Goal: Task Accomplishment & Management: Use online tool/utility

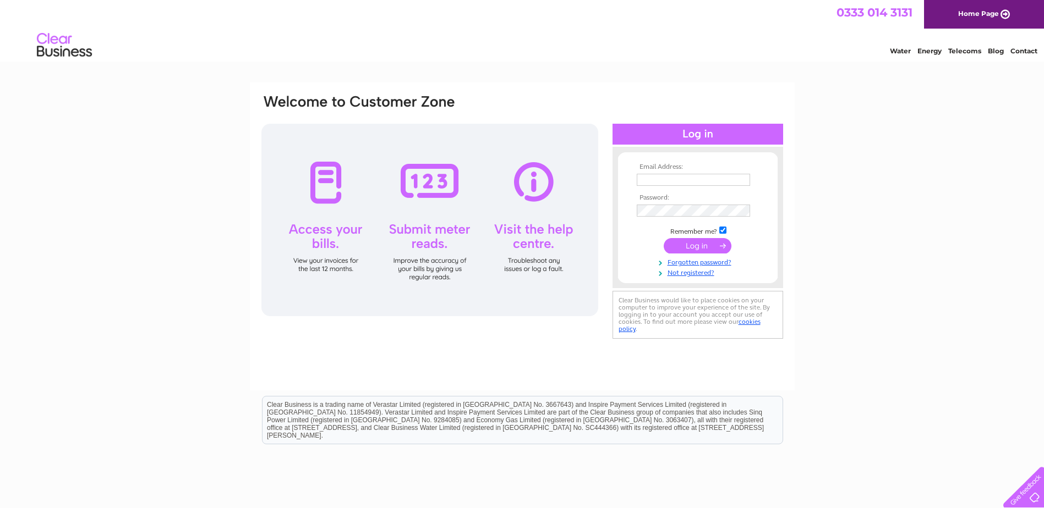
type input "info@glenappin.com"
drag, startPoint x: 706, startPoint y: 246, endPoint x: 805, endPoint y: 216, distance: 103.6
click at [706, 246] on input "submit" at bounding box center [698, 245] width 68 height 15
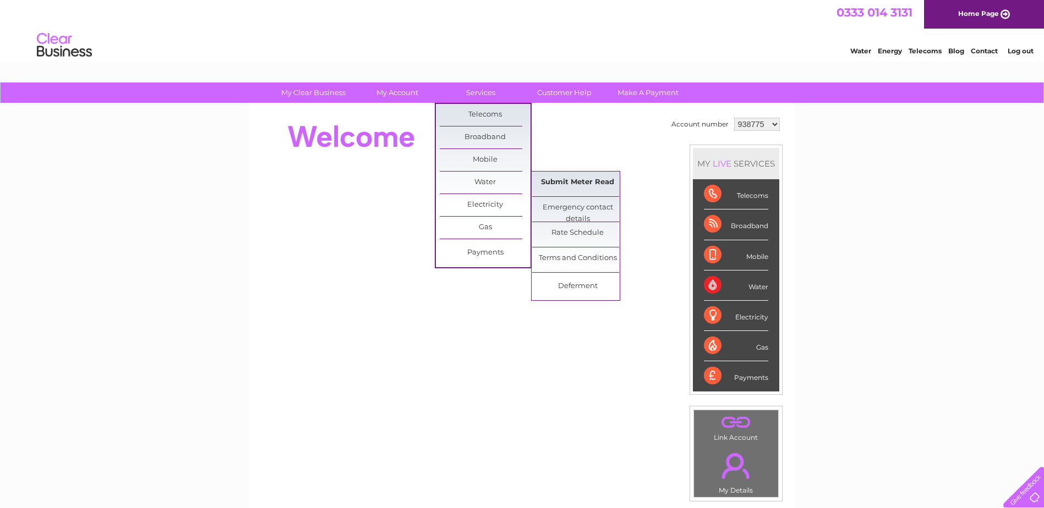
click at [578, 184] on link "Submit Meter Read" at bounding box center [577, 183] width 91 height 22
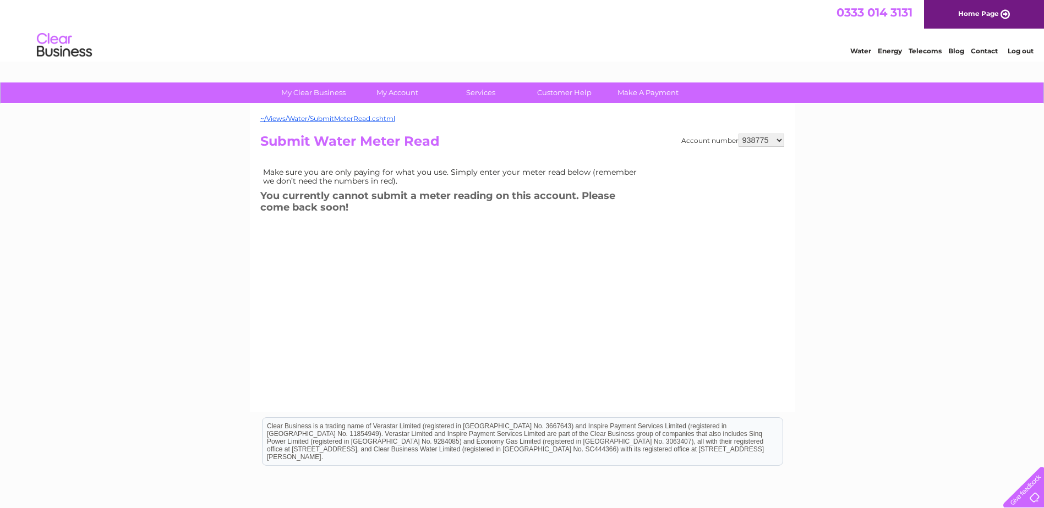
click at [771, 143] on select "938775 993317 1098136" at bounding box center [761, 140] width 46 height 13
select select "1098136"
click at [738, 134] on select "938775 993317 1098136" at bounding box center [761, 140] width 46 height 13
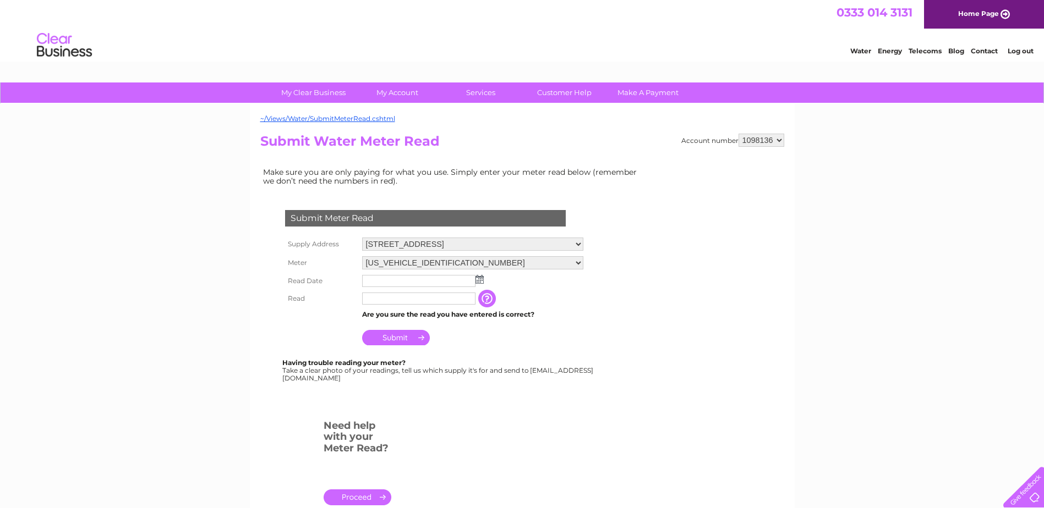
click at [479, 279] on img at bounding box center [479, 279] width 8 height 9
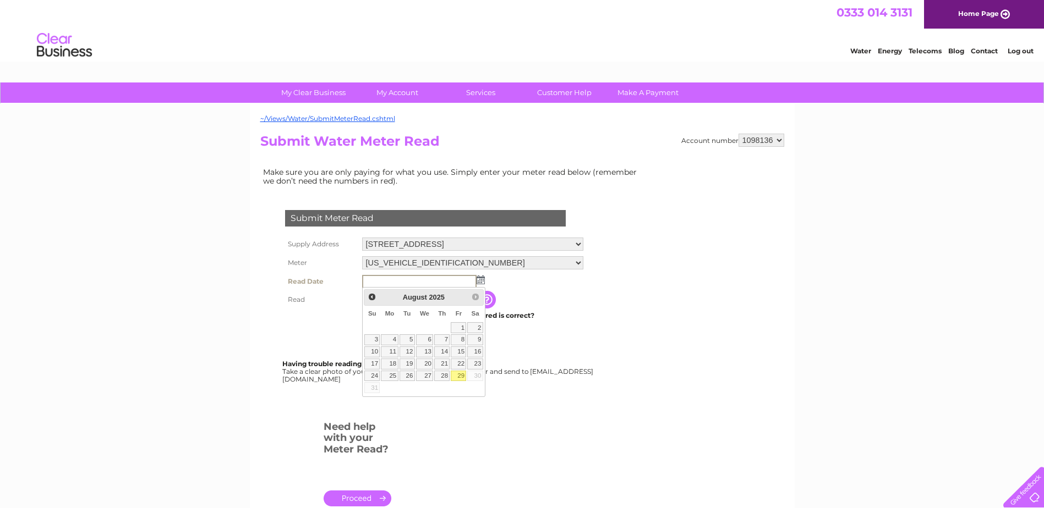
click at [457, 379] on link "29" at bounding box center [458, 376] width 15 height 11
type input "2025/08/29"
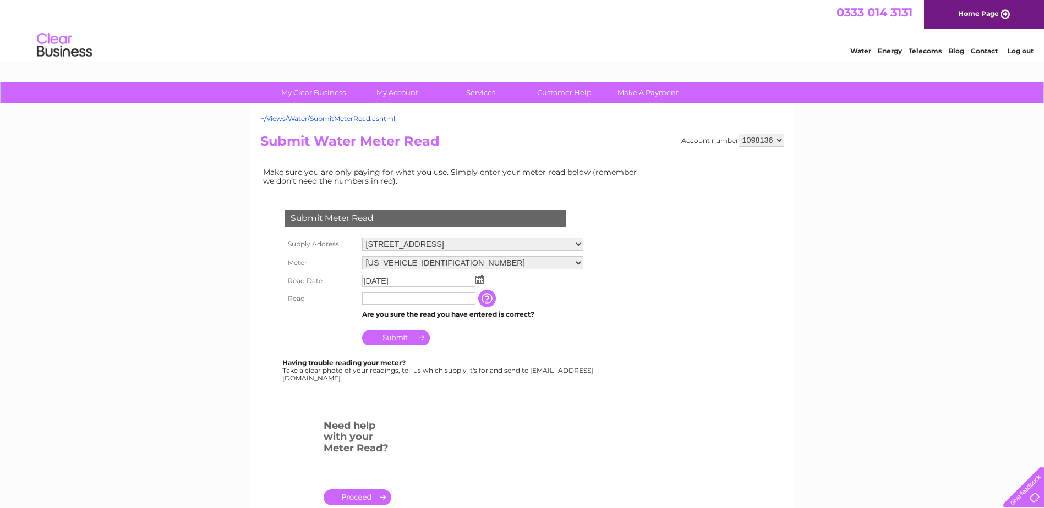
click at [410, 299] on input "text" at bounding box center [418, 299] width 113 height 12
type input "509"
click at [404, 337] on input "Submit" at bounding box center [396, 338] width 68 height 15
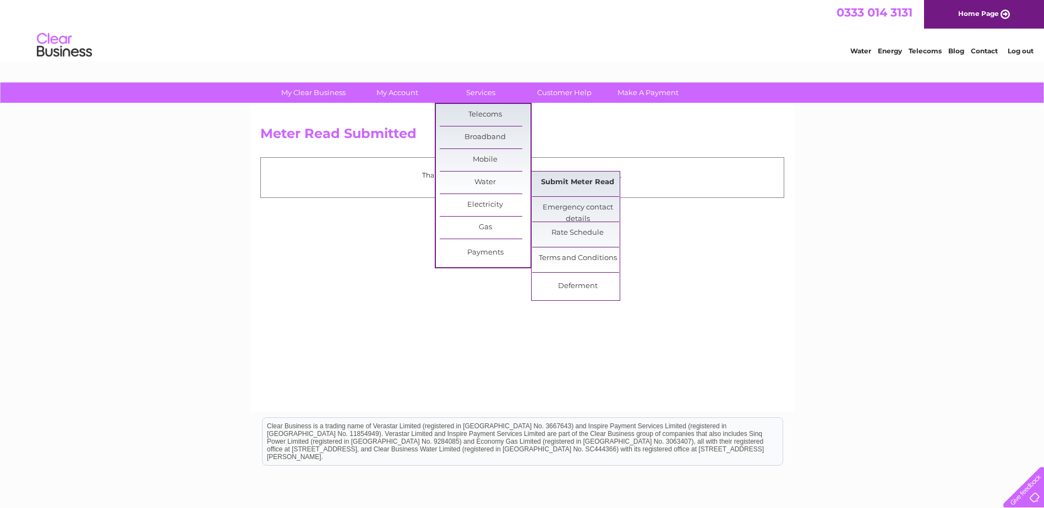
click at [584, 186] on link "Submit Meter Read" at bounding box center [577, 183] width 91 height 22
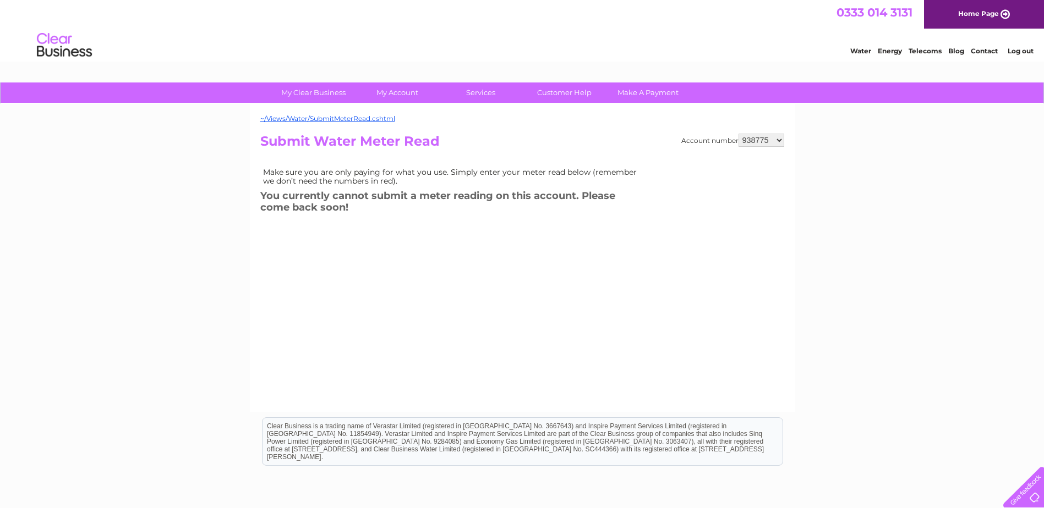
click at [749, 141] on select "938775 993317 1098136" at bounding box center [761, 140] width 46 height 13
select select "1098136"
click at [738, 134] on select "938775 993317 1098136" at bounding box center [761, 140] width 46 height 13
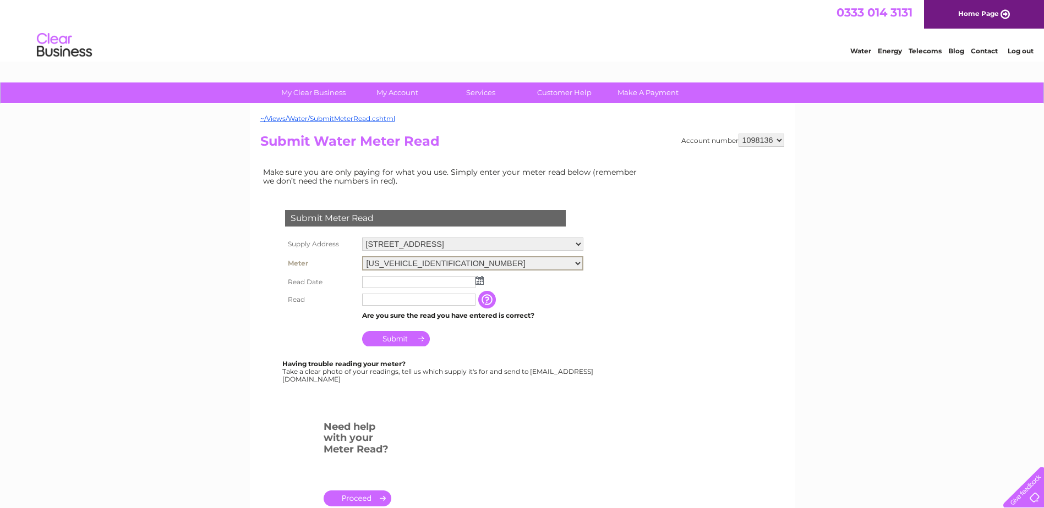
drag, startPoint x: 443, startPoint y: 263, endPoint x: 443, endPoint y: 271, distance: 7.7
click at [443, 263] on select "06ELSTER20T104426 08ELSTER-X16T076733" at bounding box center [472, 263] width 221 height 14
select select "394477"
click at [362, 256] on select "06ELSTER20T104426 08ELSTER-X16T076733" at bounding box center [472, 263] width 221 height 14
click at [434, 284] on input "text" at bounding box center [418, 282] width 113 height 12
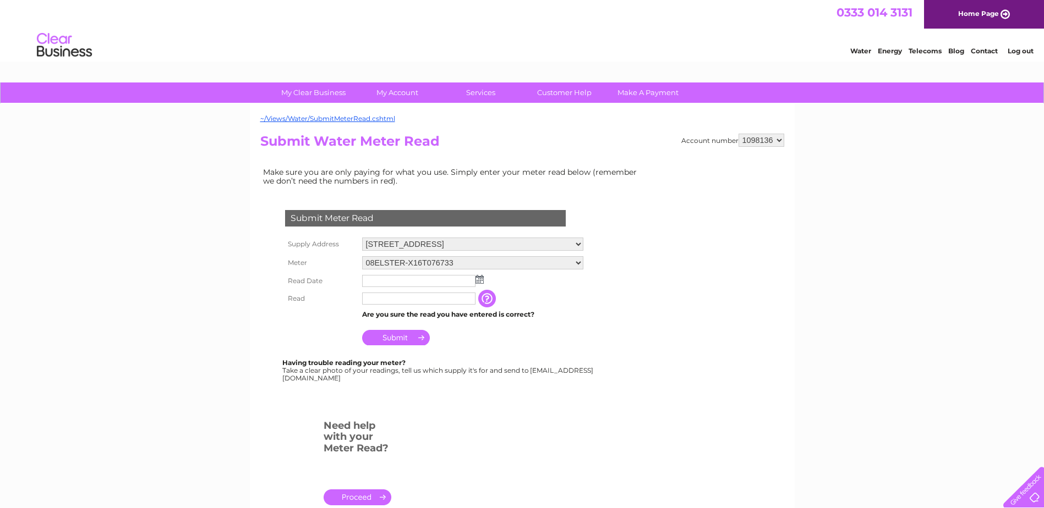
click at [480, 281] on img at bounding box center [479, 279] width 8 height 9
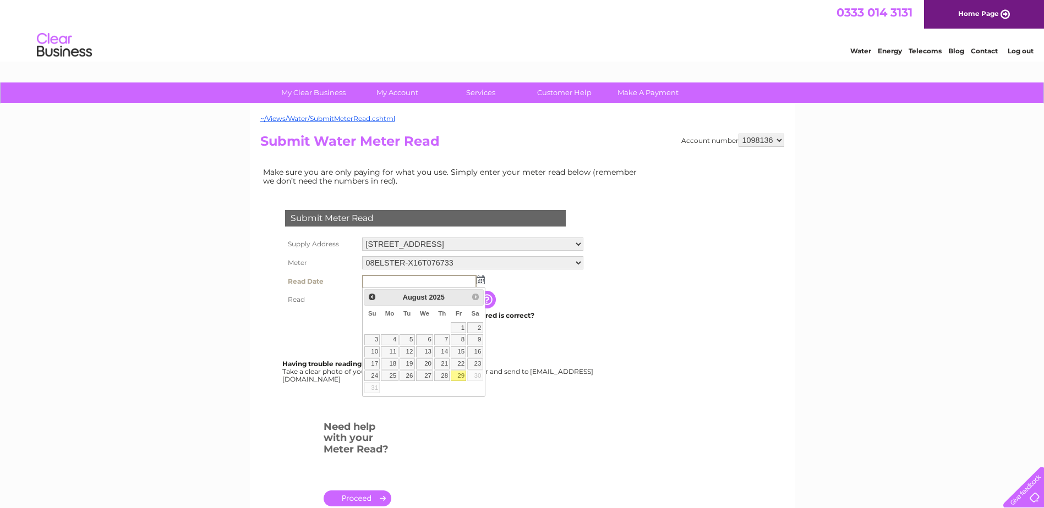
click at [462, 375] on link "29" at bounding box center [458, 376] width 15 height 11
type input "2025/08/29"
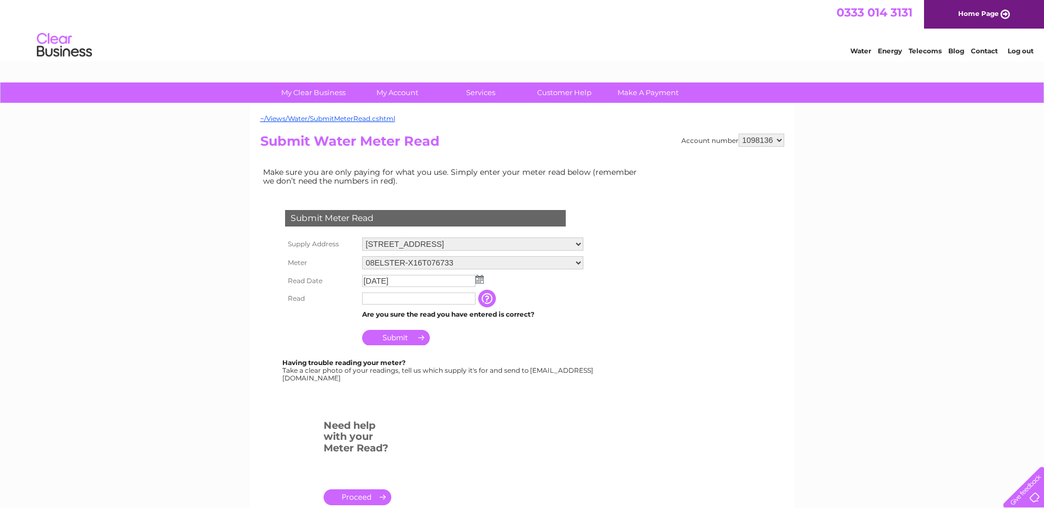
click at [414, 296] on input "text" at bounding box center [418, 299] width 113 height 12
type input "576"
click at [399, 344] on input "Submit" at bounding box center [396, 338] width 68 height 15
